Goal: Complete application form

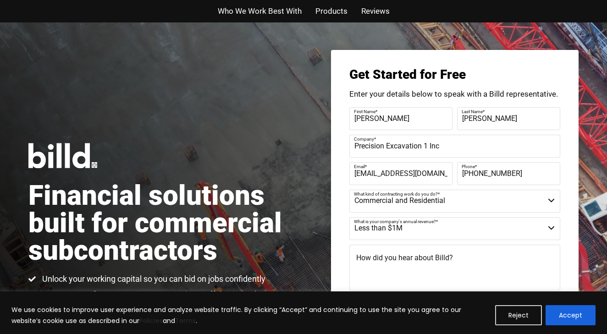
select select "Commercial and Residential"
select select "Less than $1M"
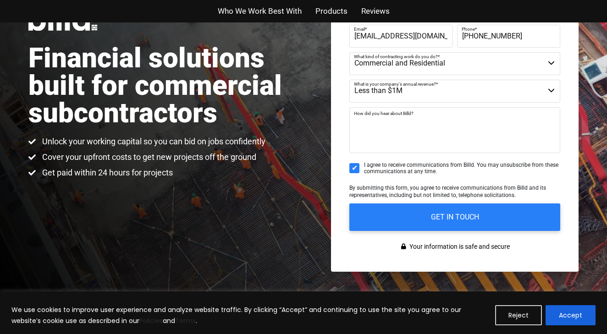
click at [375, 129] on textarea "How did you hear about Billd?" at bounding box center [454, 130] width 211 height 46
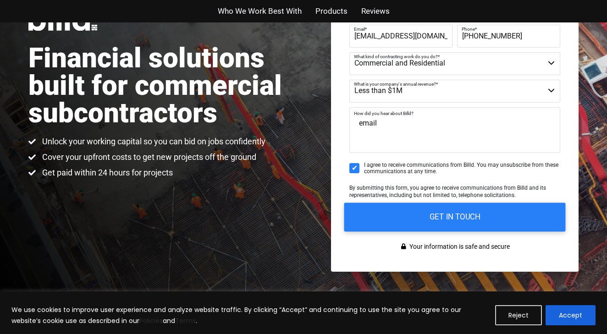
type textarea "email"
click at [414, 219] on input "GET IN TOUCH" at bounding box center [454, 217] width 221 height 29
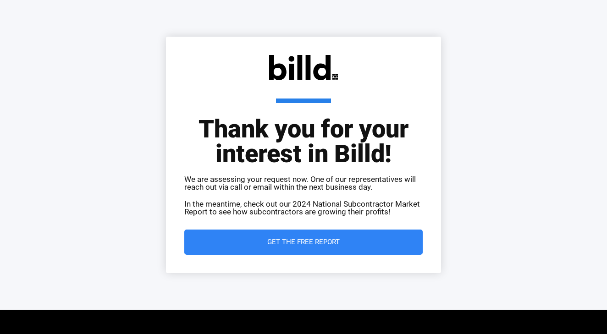
scroll to position [6, 0]
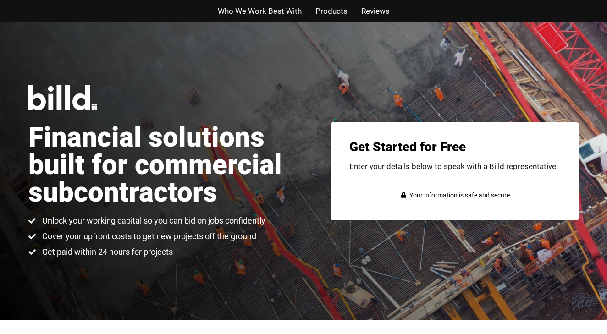
scroll to position [138, 0]
